Goal: Communication & Community: Answer question/provide support

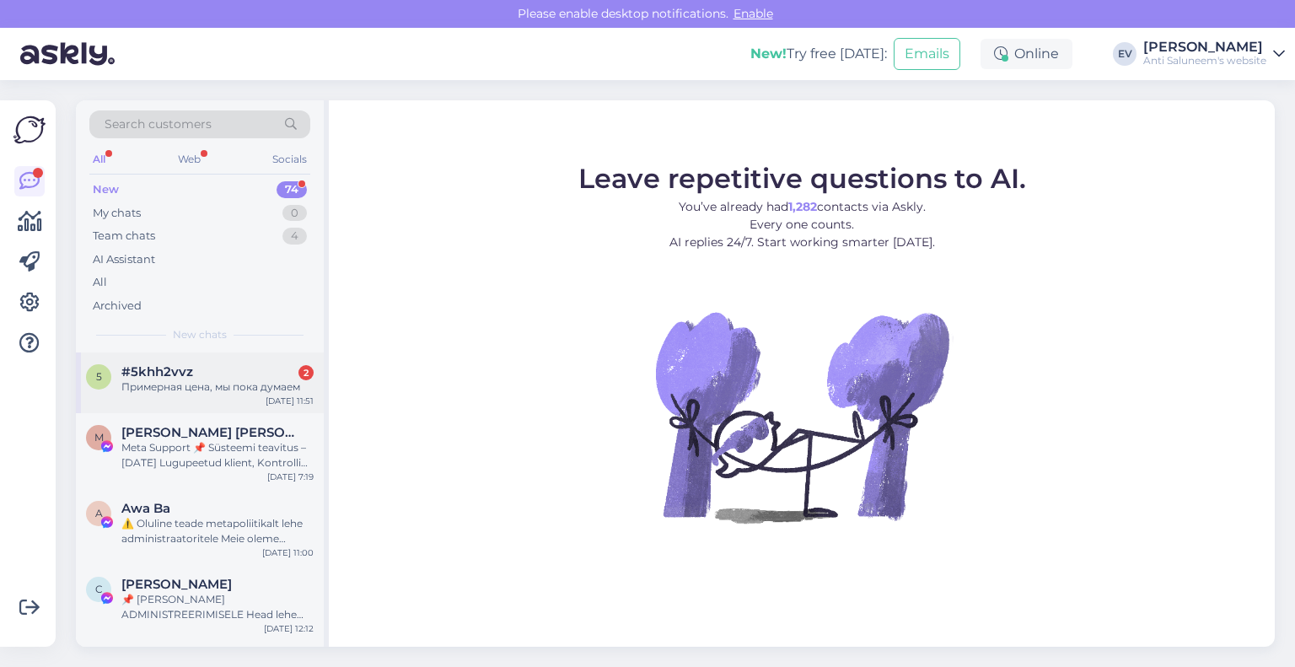
click at [246, 385] on div "Примерная цена, мы пока думаем" at bounding box center [217, 386] width 192 height 15
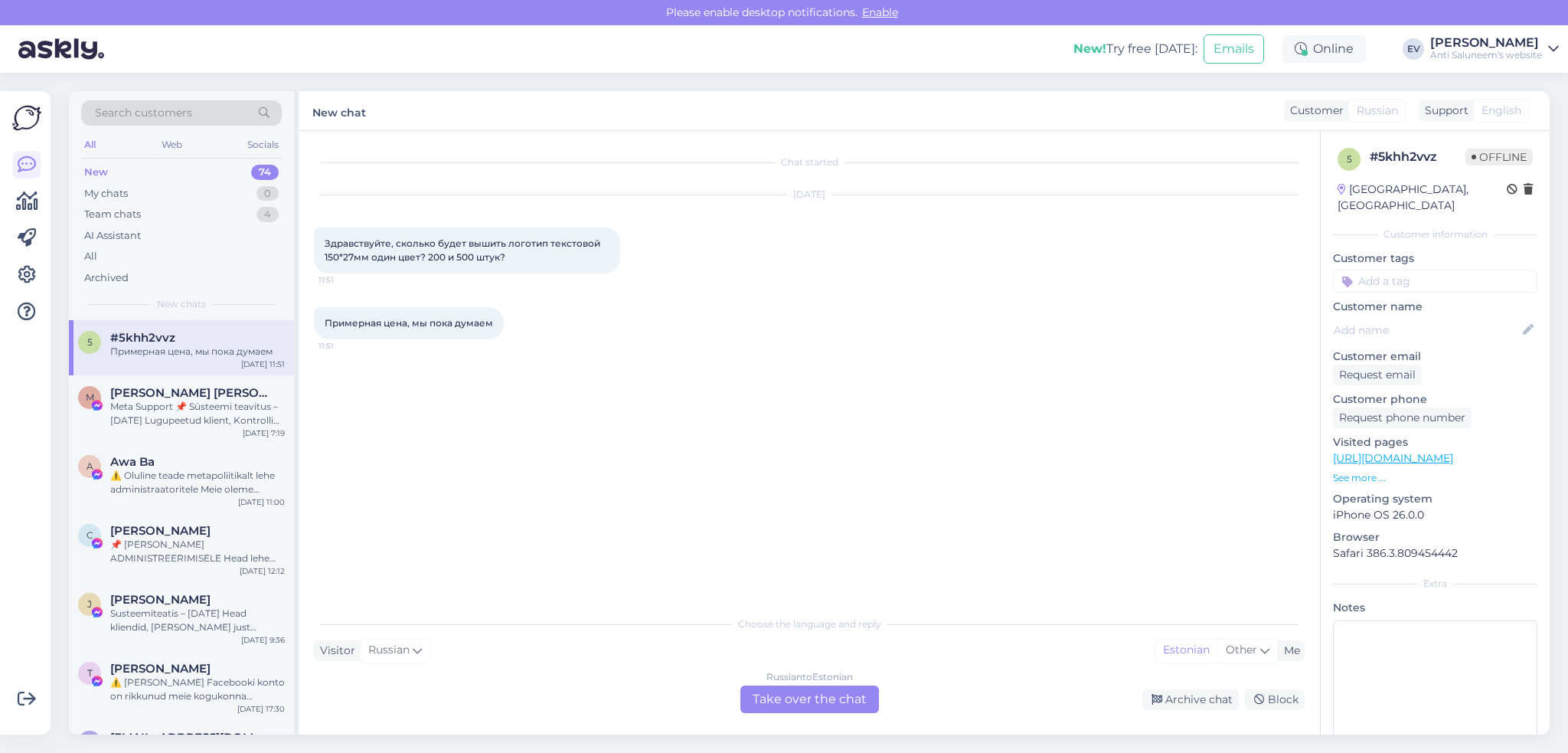
click at [784, 605] on div "Russian to Estonian Take over the chat" at bounding box center [809, 699] width 139 height 27
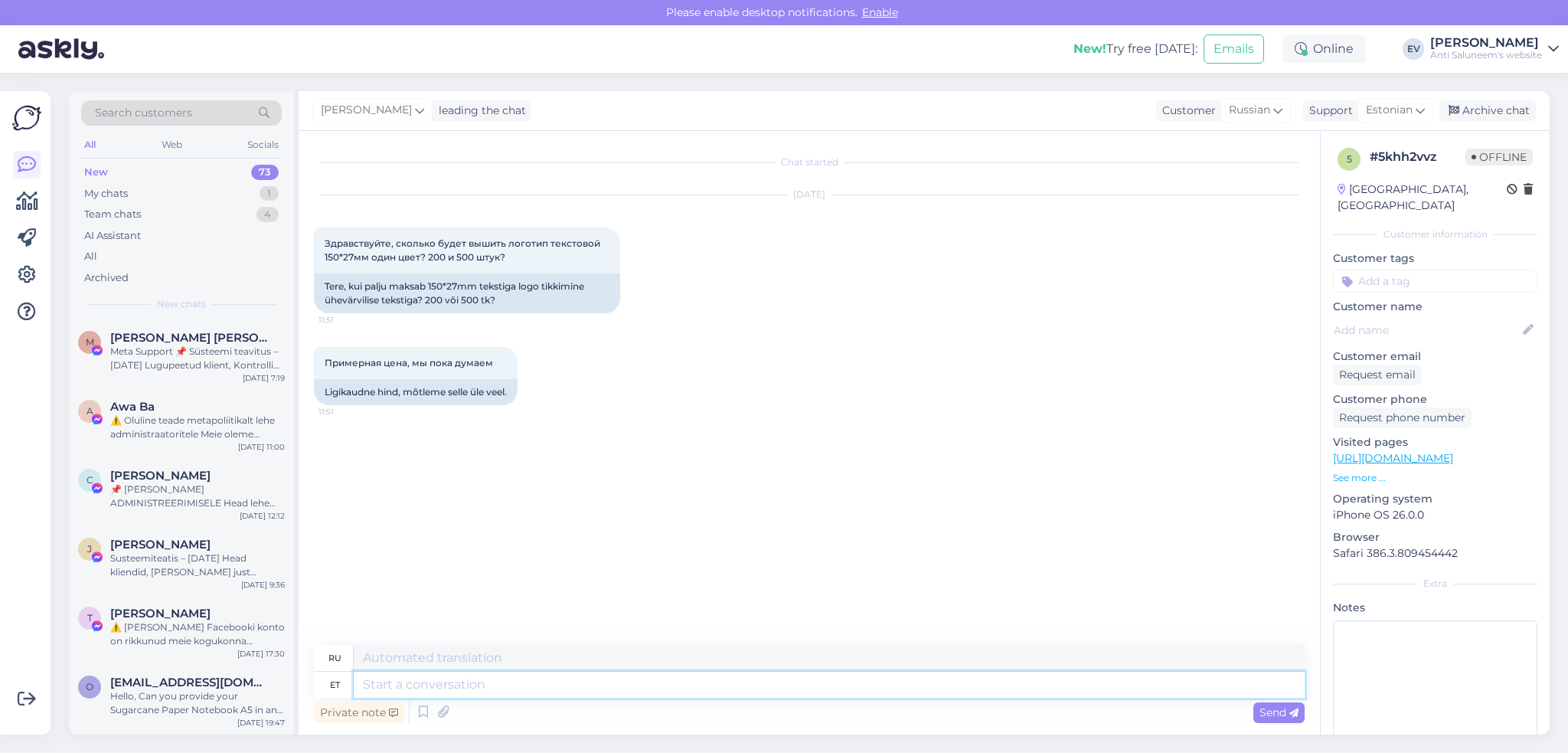
click at [467, 605] on textarea at bounding box center [829, 685] width 951 height 26
type textarea "Tere!"
type textarea "Привет"
type textarea "Tere!"
type textarea "Привет!"
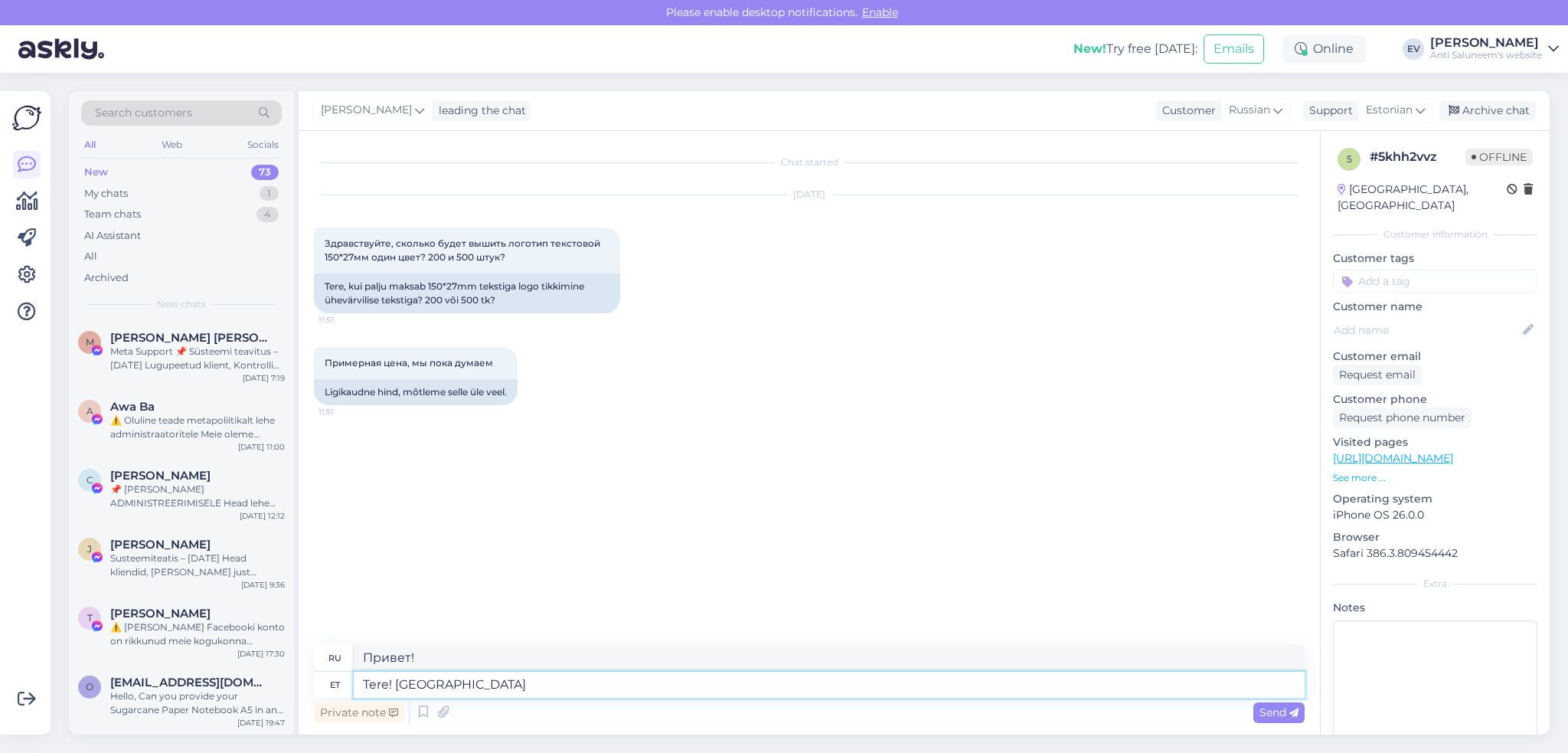
type textarea "Tere! [GEOGRAPHIC_DATA]"
type textarea "Здравствуйте! Ценовое предложение"
type textarea "Tere! Hinnapakkumise jaoks p"
type textarea "Здравствуйте! Для получения цитаты"
type textarea "Tere! Hinnapakkumise jaoks palume sa"
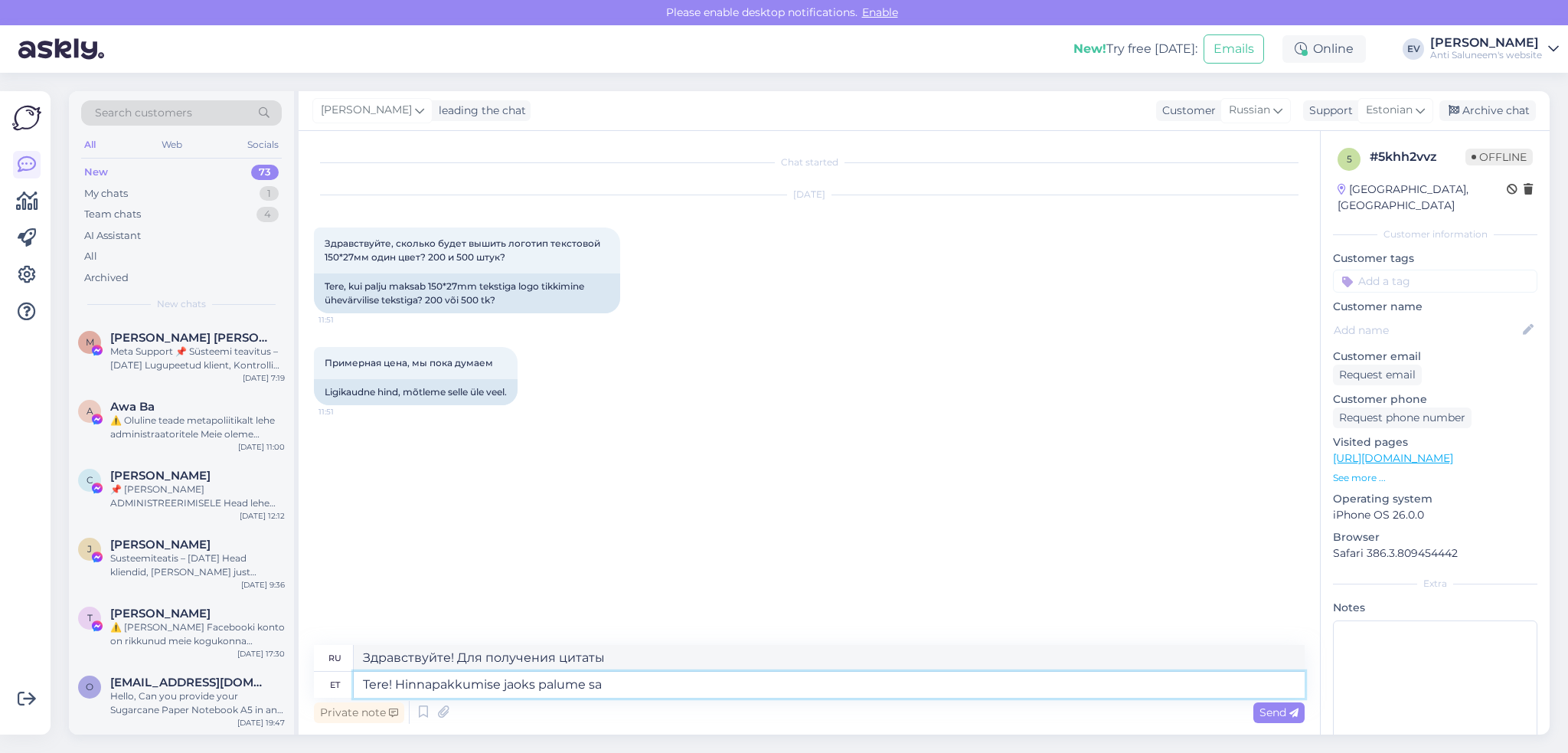
type textarea "Здравствуйте! Для получения расценок свяжитесь с нами."
type textarea "Tere! Hinnapakkumise jaoks palume saata"
type textarea "Здравствуйте! Для получения расценок отправьте, пожалуйста,"
type textarea "Tere! Hinnapakkumise jaoks palume saata päring"
type textarea "Здравствуйте! Чтобы получить расценки, отправьте запрос."
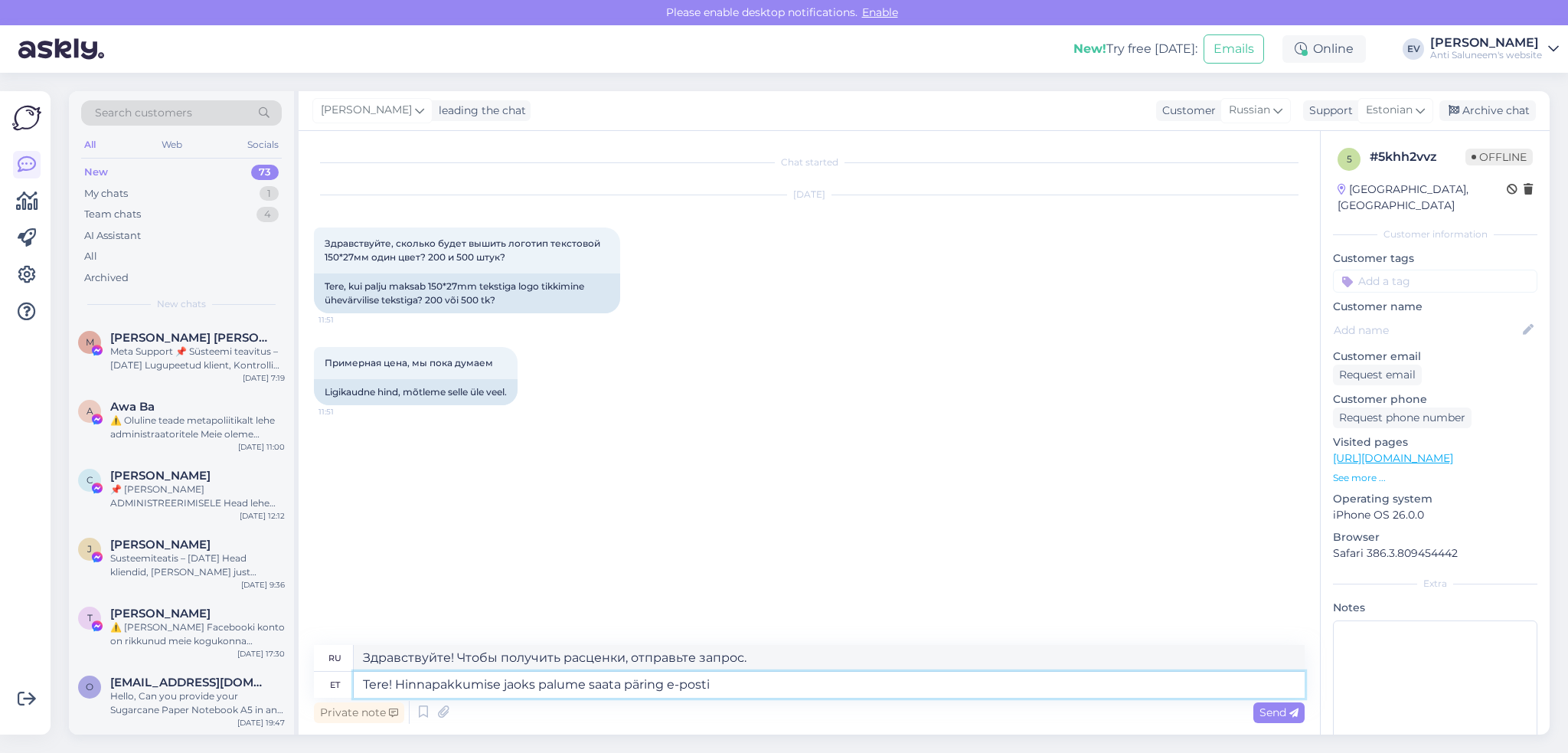
type textarea "Tere! Hinnapakkumise jaoks palume saata päring e-posti t"
type textarea "Здравствуйте! Чтобы получить расценки, отправьте запрос по электронной почте."
type textarea "Tere! Hinnapakkumise jaoks palume saata päring e-posti [PERSON_NAME]. [PERSON_N…"
type textarea "Здравствуйте! Чтобы получить расценки, отправьте запрос по электронной почте. В…"
type textarea "Tere! Hinnapakkumise jaoks palume saata päring e-posti [PERSON_NAME]. [PERSON_N…"
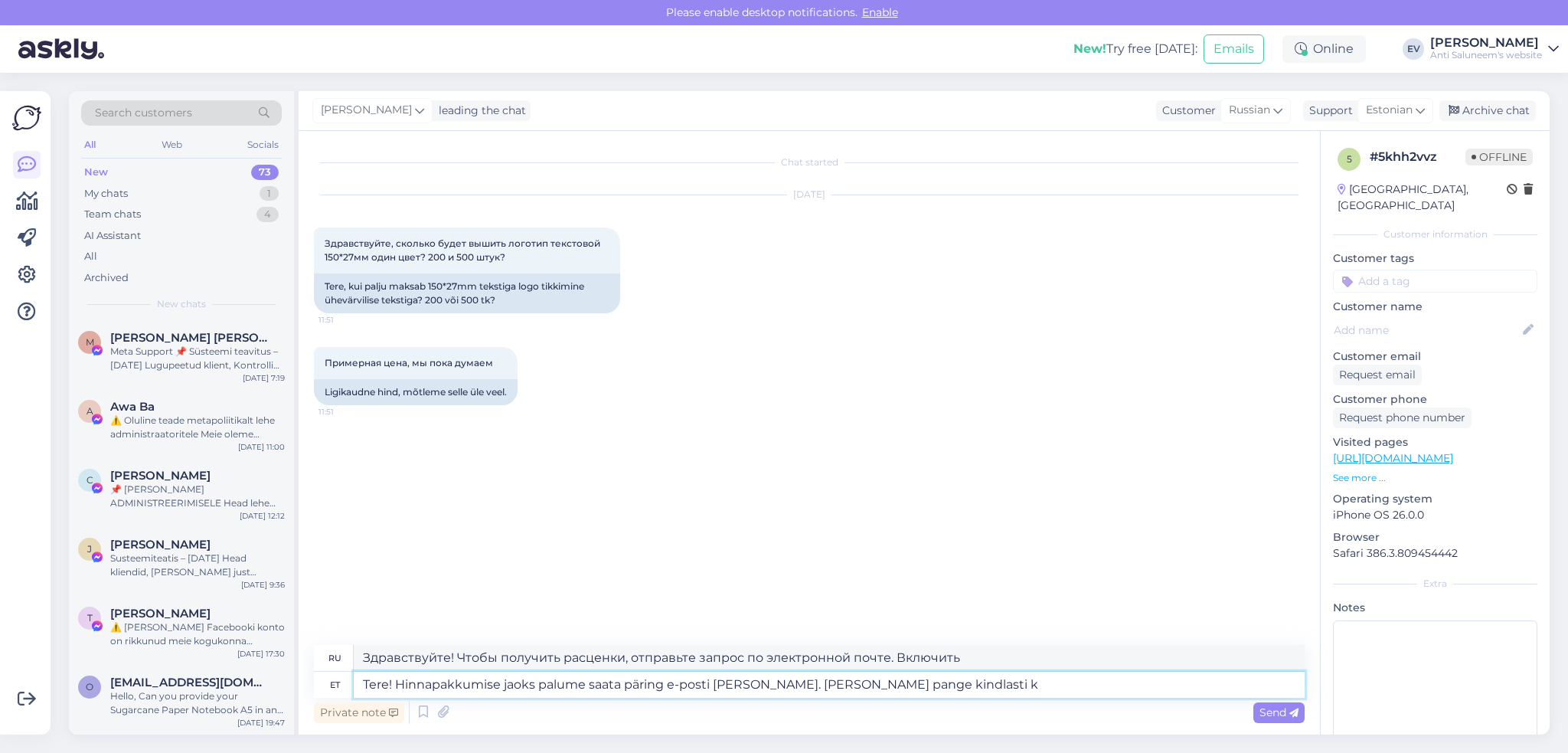
type textarea "Здравствуйте! Чтобы получить расценки, отправьте нам запрос по электронной почт…"
type textarea "Tere! Hinnapakkumise jaoks palume saata päring e-posti [PERSON_NAME]. [PERSON_N…"
type textarea "Здравствуйте! Чтобы получить расчёт стоимости, отправьте нам запрос по электрон…"
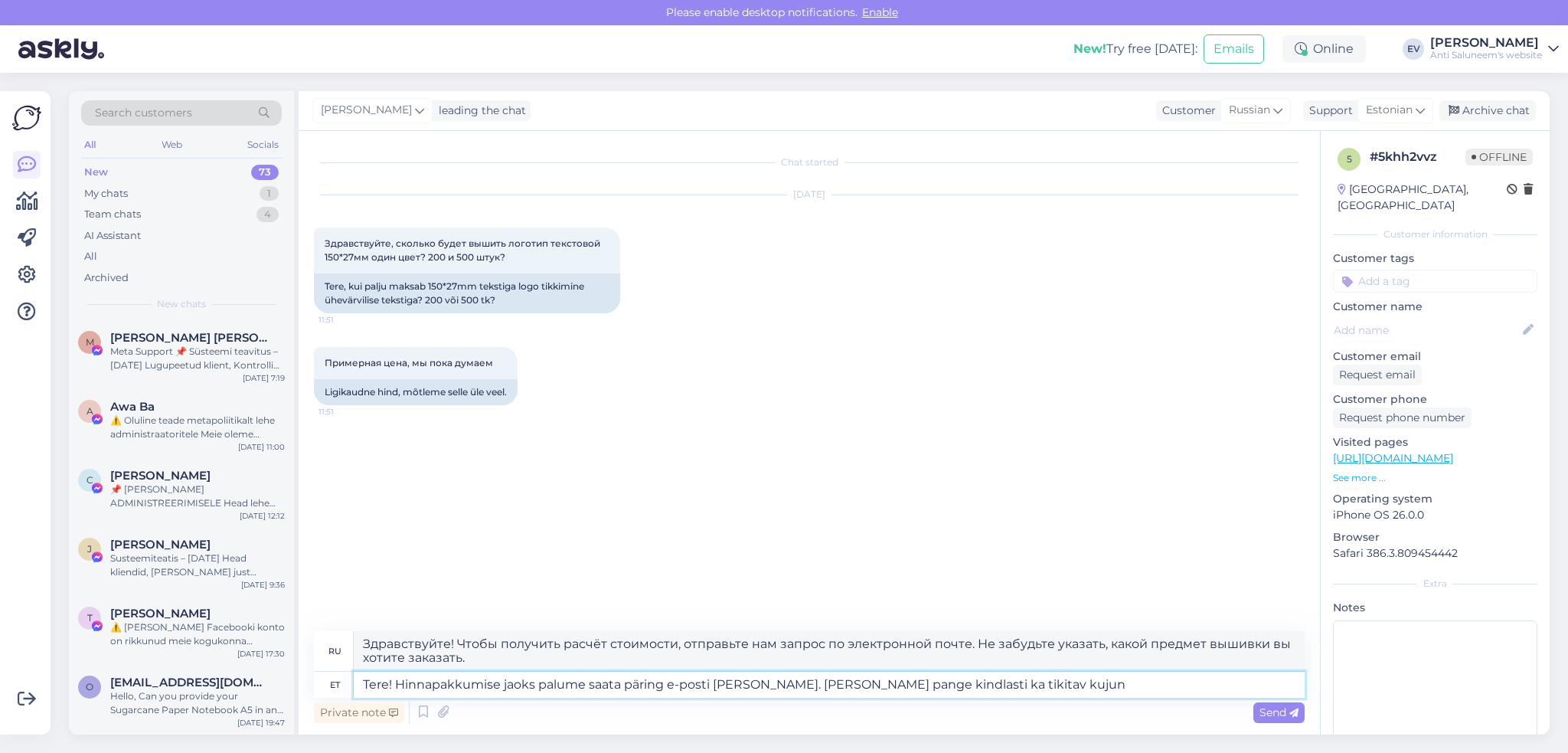
type textarea "Tere! Hinnapakkumise jaoks palume saata päring e-posti [PERSON_NAME]. [PERSON_N…"
type textarea "Здравствуйте! Чтобы получить расчёт стоимости, отправьте нам запрос по электрон…"
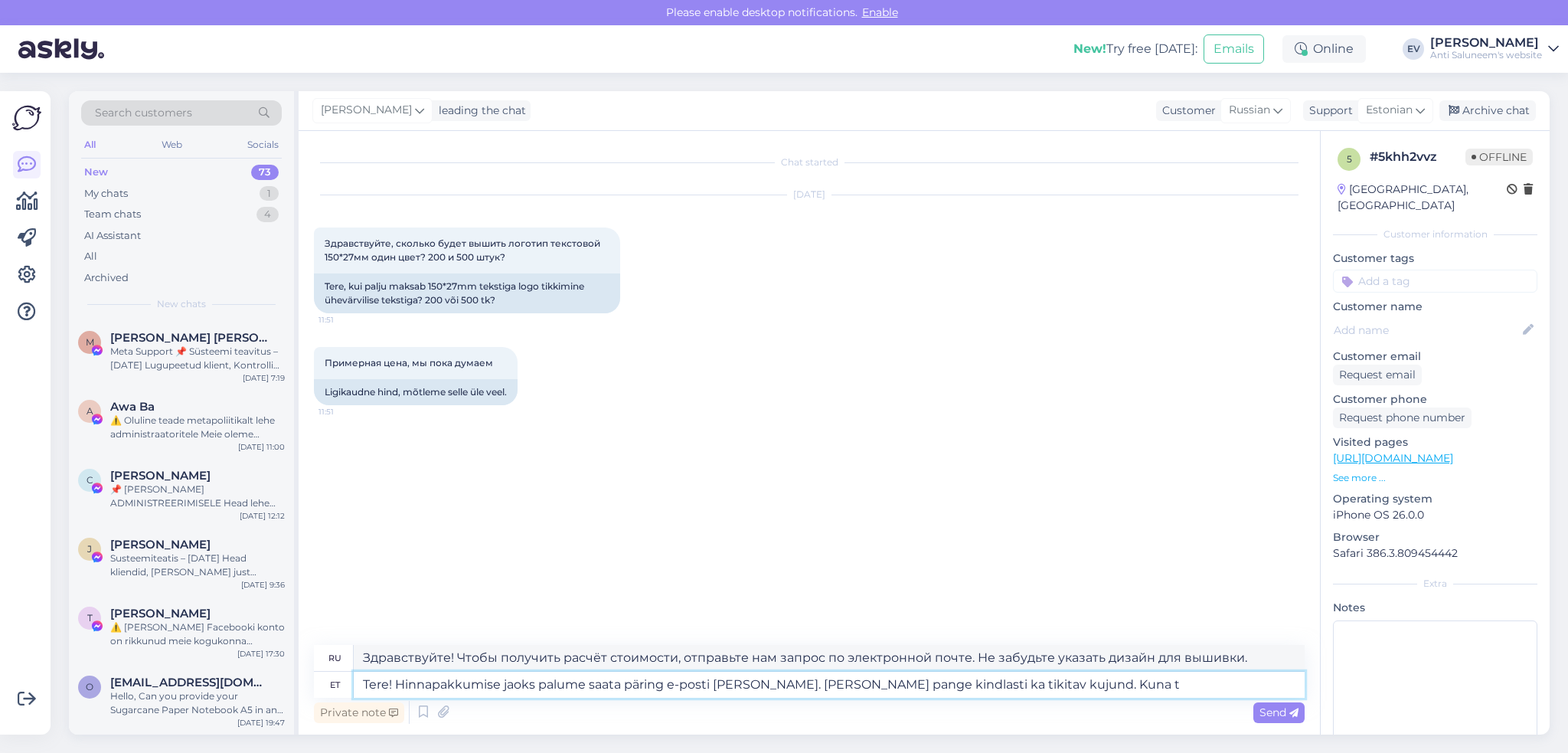
type textarea "Tere! Hinnapakkumise jaoks palume saata päring e-posti [PERSON_NAME]. [PERSON_N…"
type textarea "Здравствуйте! Чтобы получить расчёт стоимости, отправьте нам запрос по электрон…"
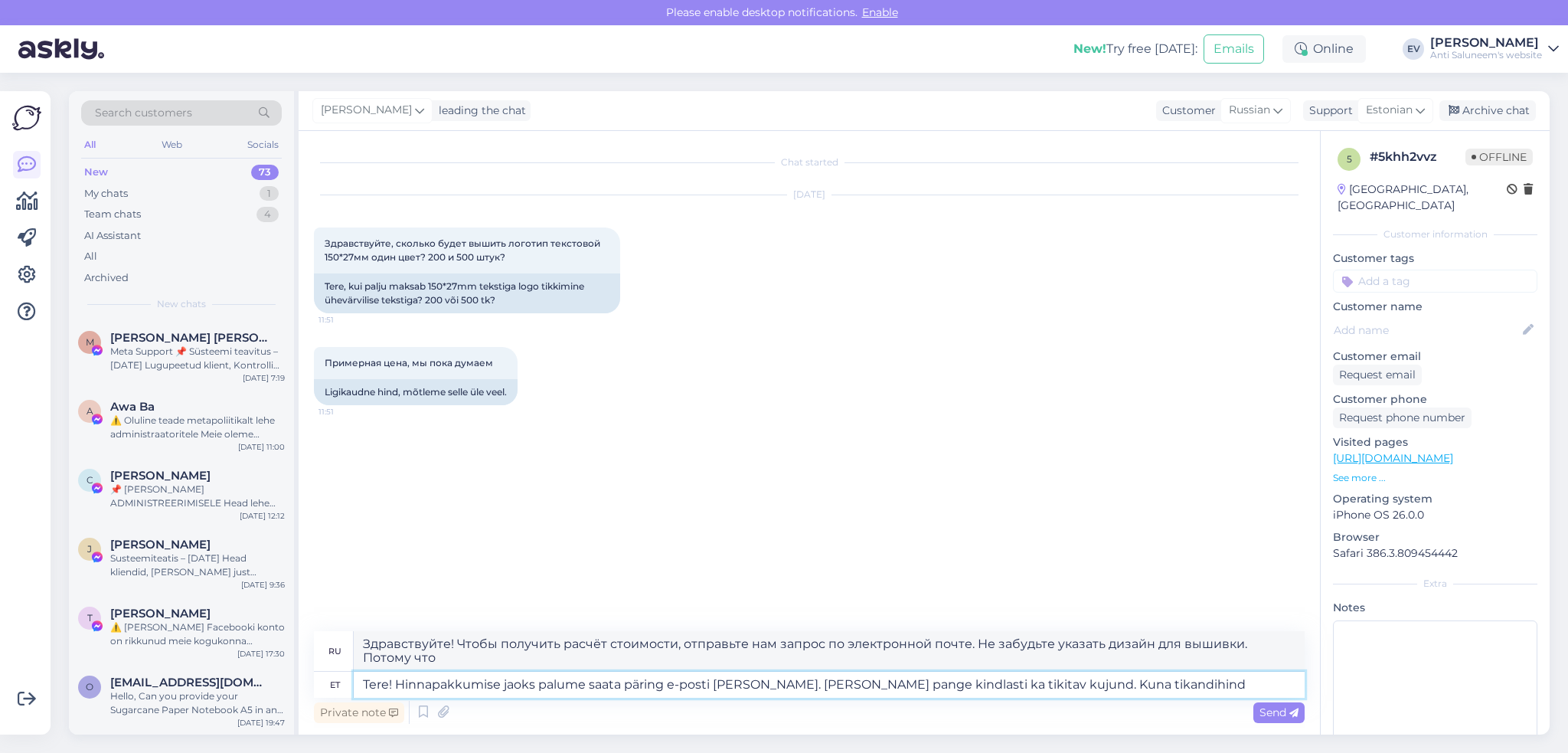
type textarea "Tere! Hinnapakkumise jaoks palume saata päring e-posti [PERSON_NAME]. [PERSON_N…"
type textarea "Здравствуйте! Чтобы получить расчёт стоимости, отправьте нам запрос по электрон…"
type textarea "Tere! Hinnapakkumise jaoks palume saata päring e-posti [PERSON_NAME]. [PERSON_N…"
type textarea "Здравствуйте! Чтобы получить расчёт стоимости, отправьте нам запрос по электрон…"
type textarea "Tere! Hinnapakkumise jaoks palume saata päring e-posti [PERSON_NAME]. [PERSON_N…"
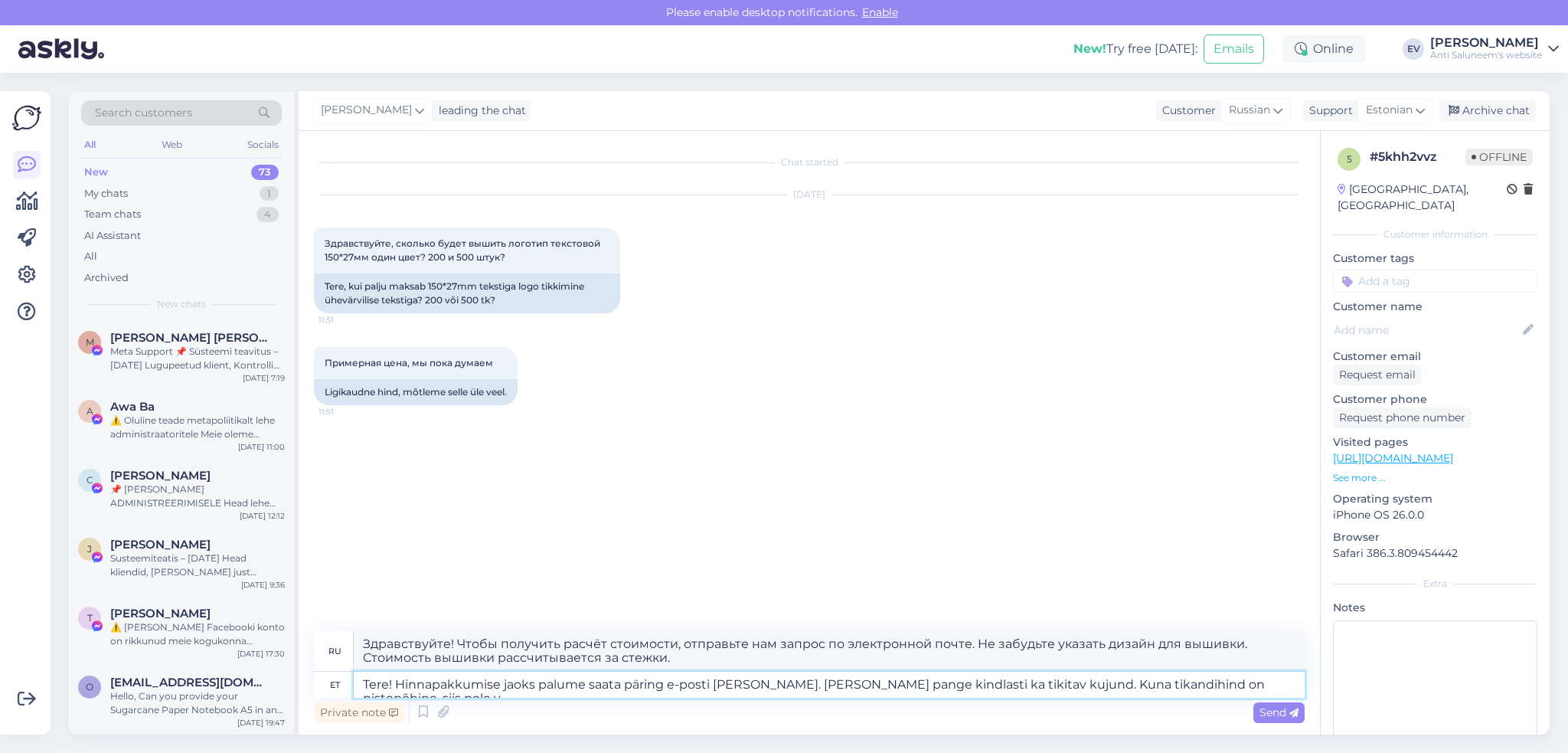
type textarea "Здравствуйте! Чтобы получить расчёт стоимости, отправьте нам запрос по электрон…"
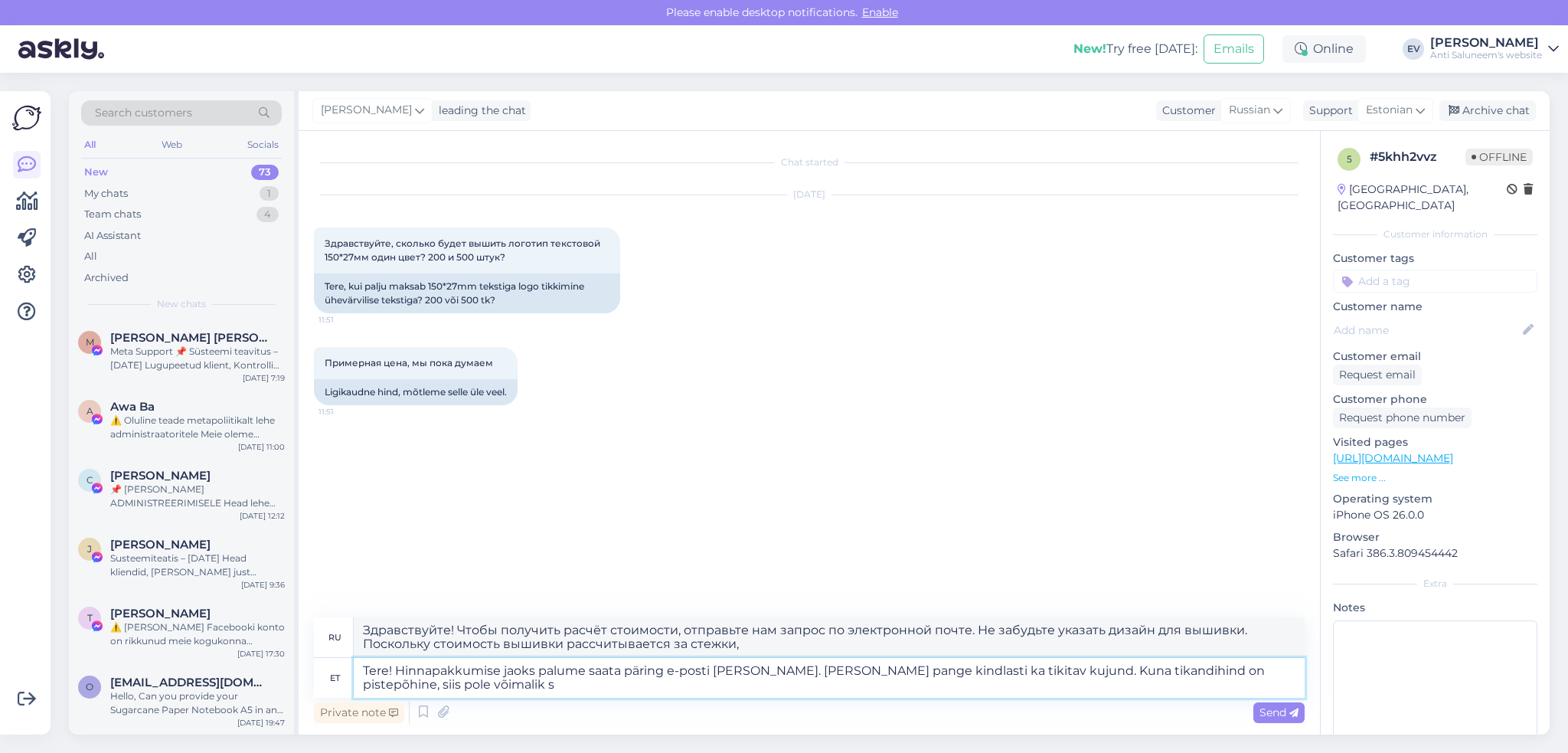
type textarea "Tere! Hinnapakkumise jaoks palume saata päring e-posti [PERSON_NAME]. [PERSON_N…"
type textarea "Здравствуйте! Чтобы получить расчёт стоимости, отправьте нам запрос по электрон…"
type textarea "Tere! Hinnapakkumise jaoks palume saata päring e-posti [PERSON_NAME]. [PERSON_N…"
type textarea "Здравствуйте! Чтобы получить расчёт стоимости, отправьте нам запрос по электрон…"
type textarea "Tere! Hinnapakkumise jaoks palume saata päring e-posti [PERSON_NAME]. [PERSON_N…"
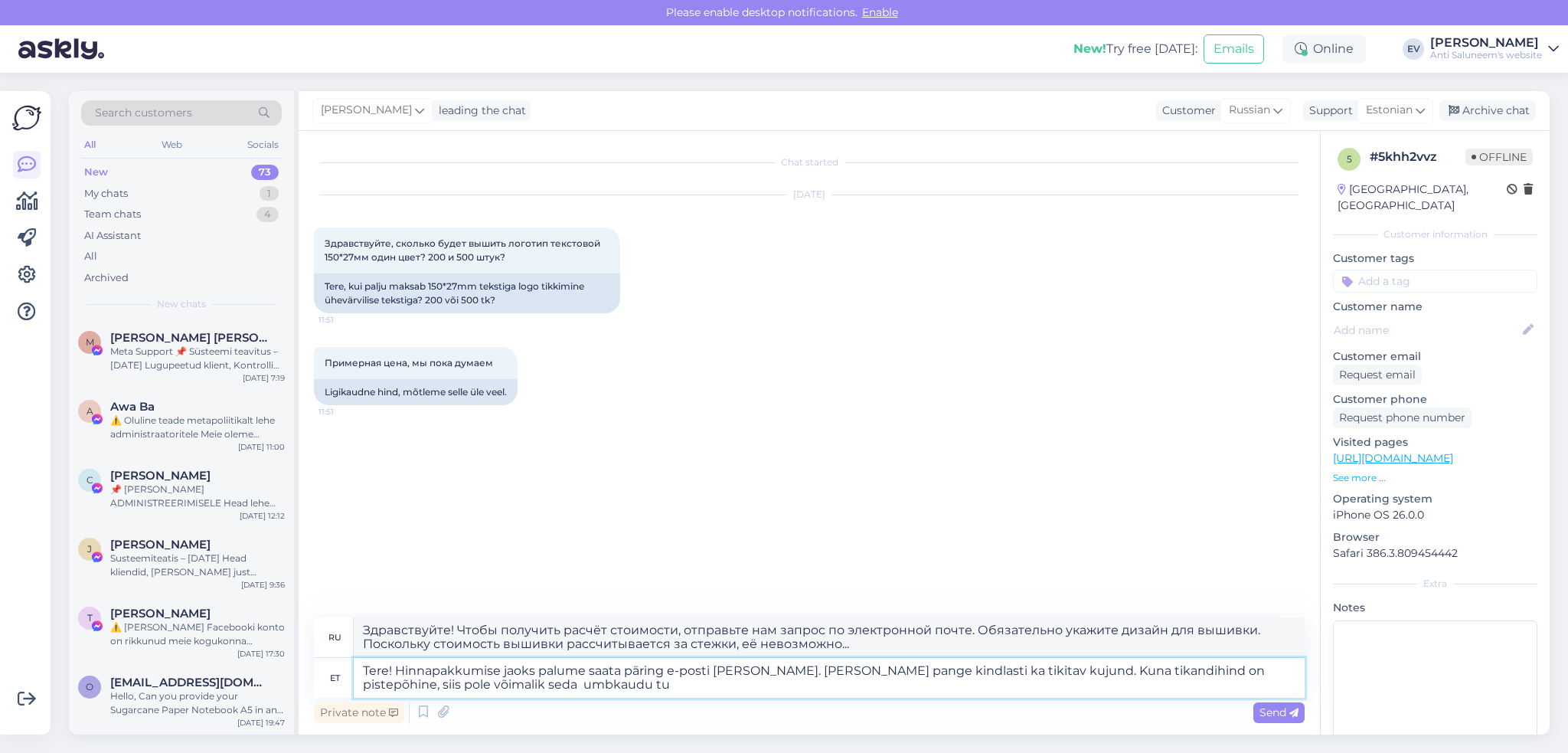
type textarea "Здравствуйте! Чтобы получить расчёт стоимости, отправьте нам запрос по электрон…"
type textarea "Tere! Hinnapakkumise jaoks palume saata päring e-posti [PERSON_NAME]. [PERSON_N…"
type textarea "Здравствуйте! Чтобы получить расчёт стоимости, отправьте нам запрос по электрон…"
type textarea "Tere! Hinnapakkumise jaoks palume saata päring e-posti [PERSON_NAME]. [PERSON_N…"
type textarea "Здравствуйте! Чтобы получить расчёт стоимости, отправьте нам запрос по электрон…"
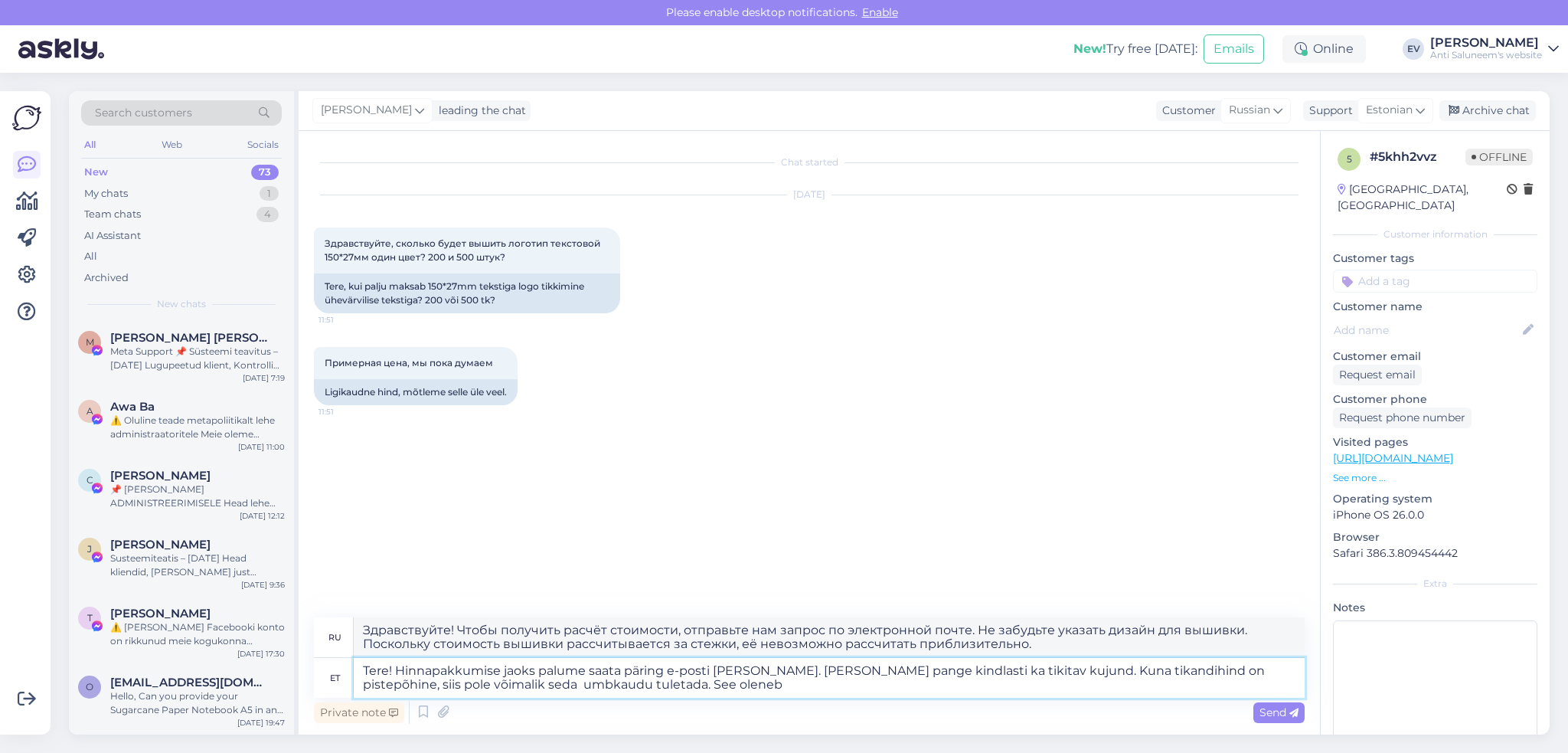
type textarea "Tere! Hinnapakkumise jaoks palume saata päring e-posti [PERSON_NAME]. [PERSON_N…"
type textarea "Здравствуйте! Чтобы получить расчёт стоимости, отправьте нам запрос по электрон…"
type textarea "Tere! Hinnapakkumise jaoks palume saata päring e-posti [PERSON_NAME]. [PERSON_N…"
type textarea "Здравствуйте! Чтобы получить расчёт стоимости, отправьте нам запрос по электрон…"
type textarea "Tere! Hinnapakkumise jaoks palume saata päring e-posti [PERSON_NAME]. [PERSON_N…"
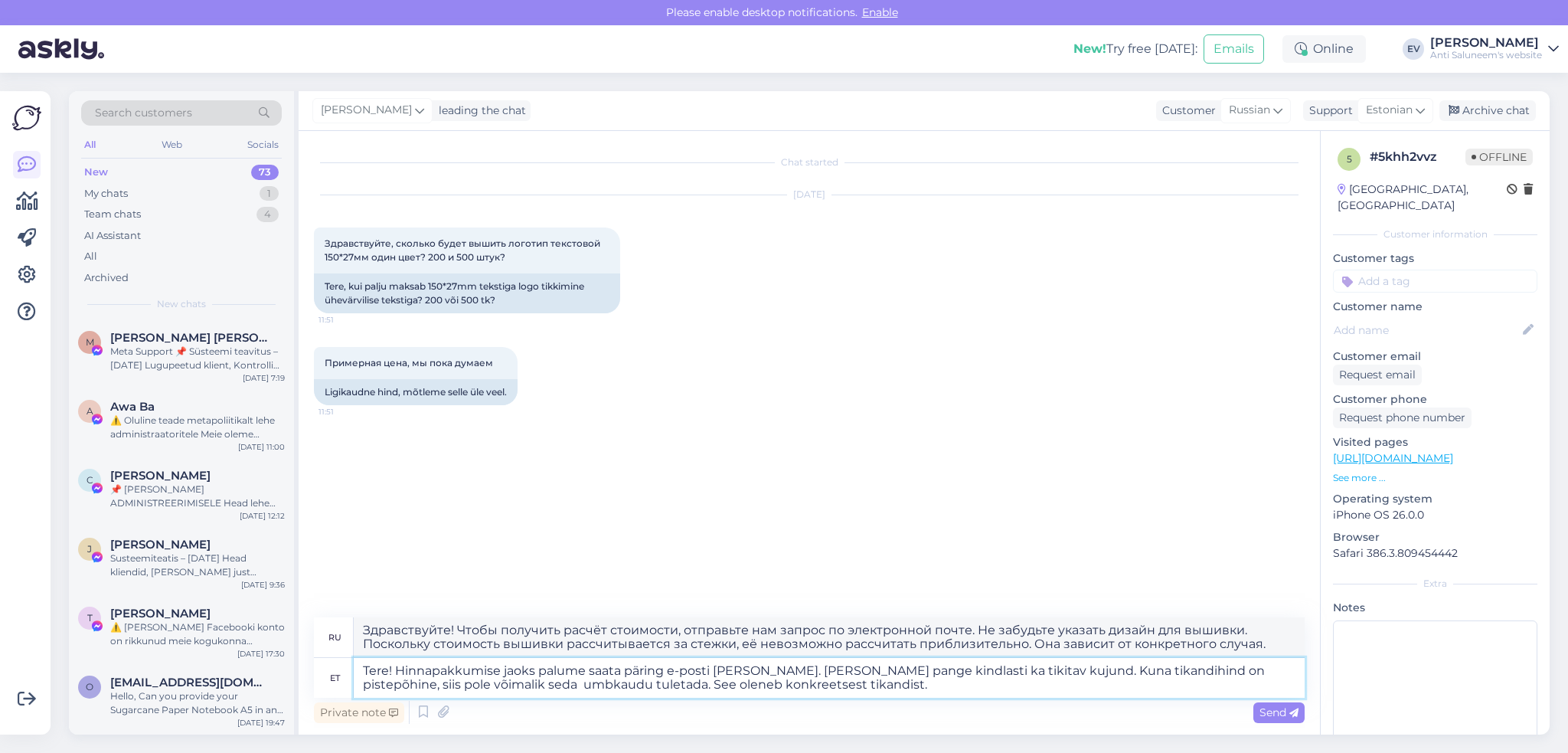
type textarea "Здравствуйте! Чтобы получить расчёт стоимости, отправьте нам электронное письмо…"
type textarea "Tere! Hinnapakkumise jaoks palume saata päring e-posti [PERSON_NAME]. [PERSON_N…"
type textarea "Здравствуйте! Чтобы получить расчёт стоимости, отправьте нам запрос по электрон…"
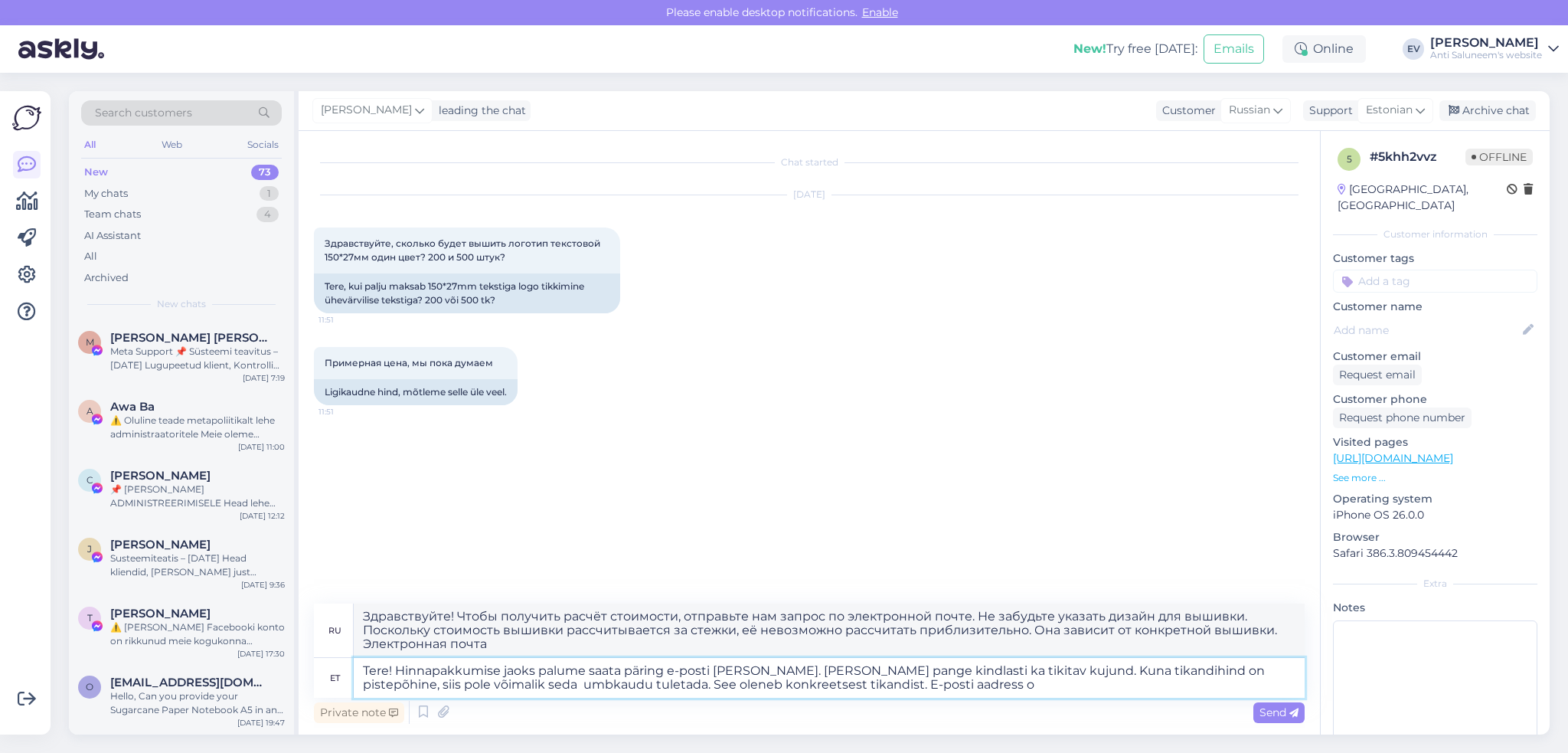
type textarea "Tere! Hinnapakkumise jaoks palume saata päring e-posti [PERSON_NAME]. [PERSON_N…"
type textarea "Здравствуйте! Чтобы получить расчёт стоимости, отправьте нам запрос по электрон…"
type textarea "Tere! Hinnapakkumise jaoks palume saata päring e-posti [PERSON_NAME]. [PERSON_N…"
type textarea "Здравствуйте! Чтобы получить расчёт стоимости, отправьте нам запрос по электрон…"
type textarea "Tere! Hinnapakkumise jaoks palume saata päring e-posti [PERSON_NAME]. [PERSON_N…"
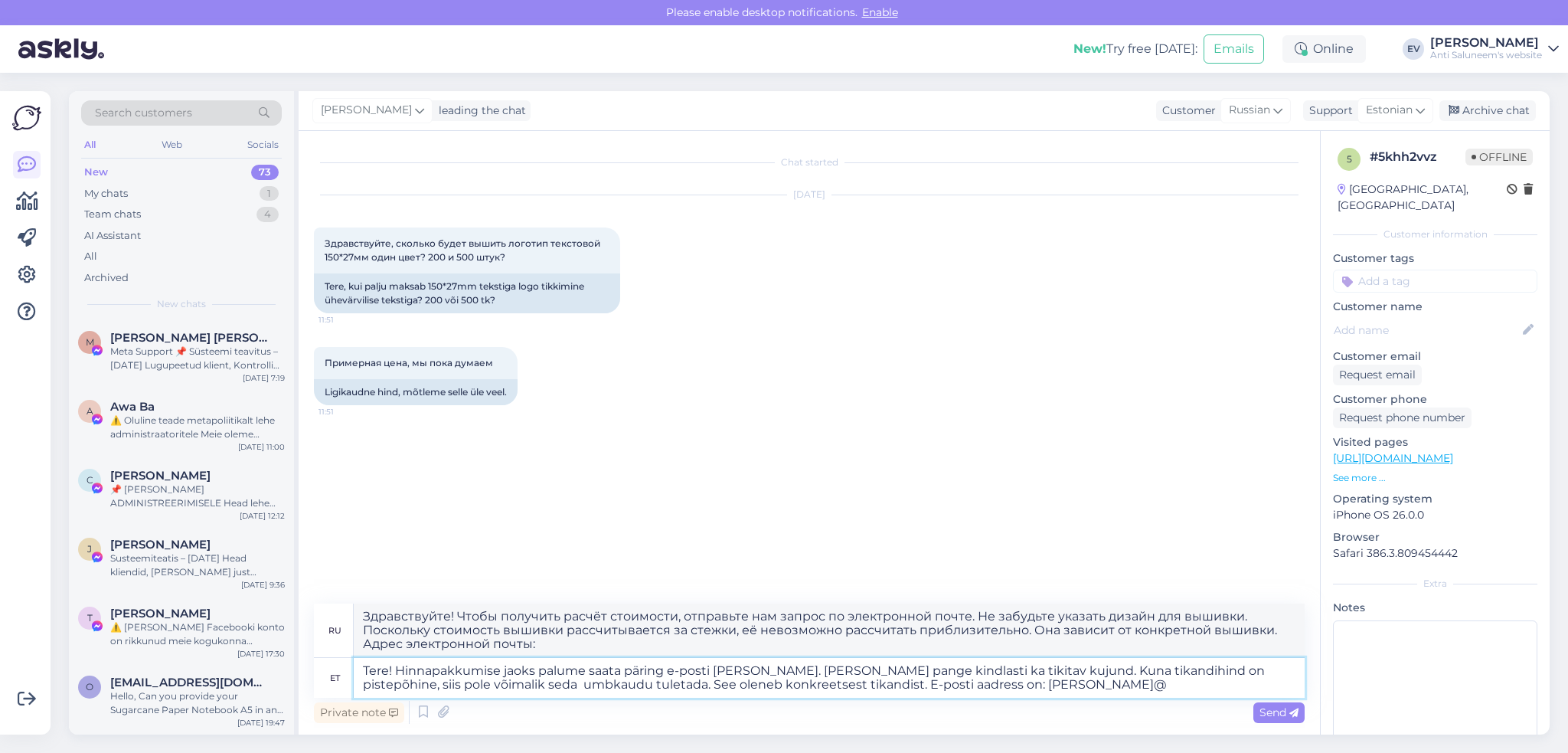
type textarea "Здравствуйте! Чтобы получить расчёт стоимости, отправьте нам запрос по электрон…"
type textarea "Tere! Hinnapakkumise jaoks palume saata päring e-posti [PERSON_NAME]. [PERSON_N…"
type textarea "Здравствуйте! Чтобы получить расчёт стоимости, отправьте нам запрос по электрон…"
type textarea "Tere! Hinnapakkumise jaoks palume saata päring e-posti [PERSON_NAME]. [PERSON_N…"
click at [1175, 605] on span "Send" at bounding box center [1278, 712] width 39 height 14
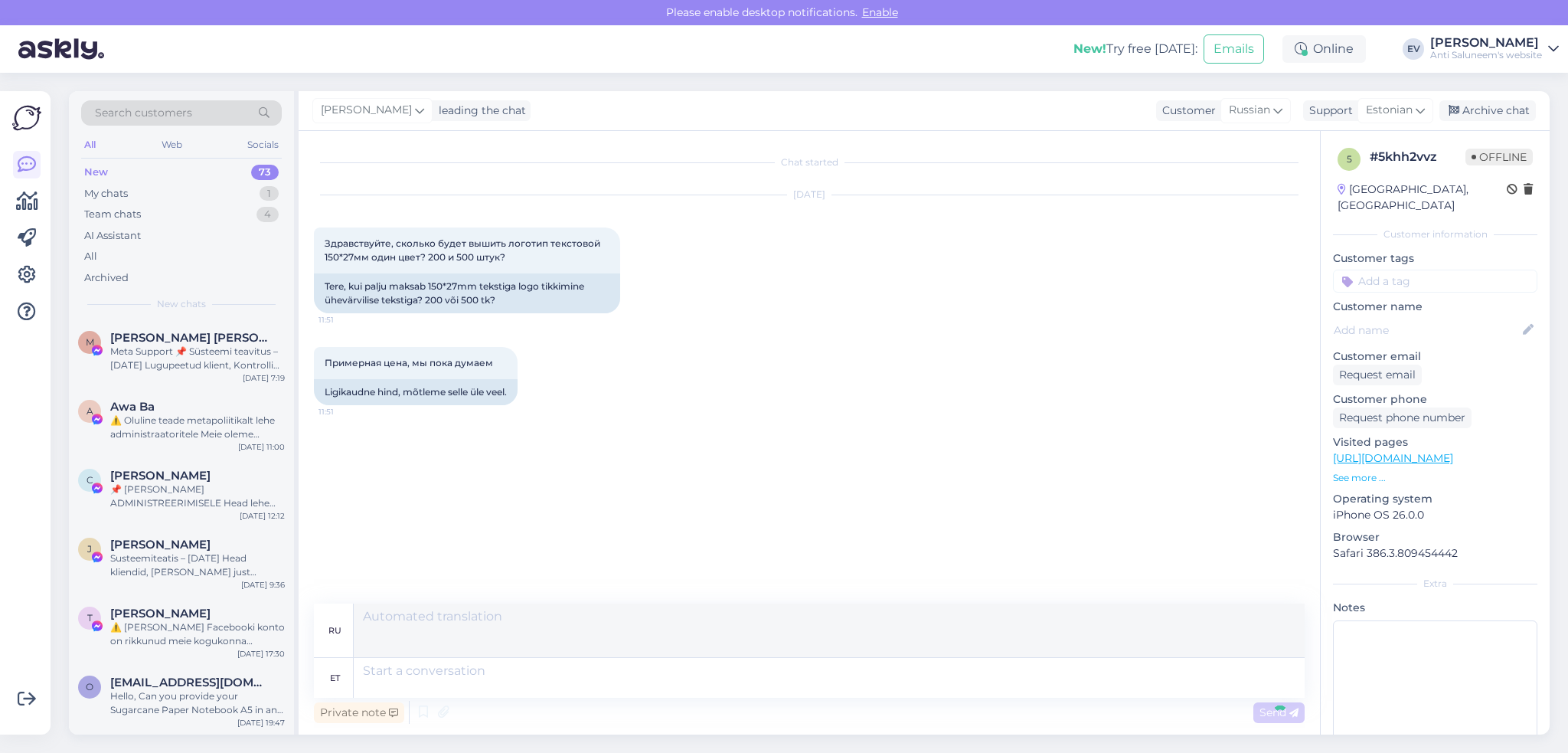
scroll to position [6, 0]
